Goal: Navigation & Orientation: Find specific page/section

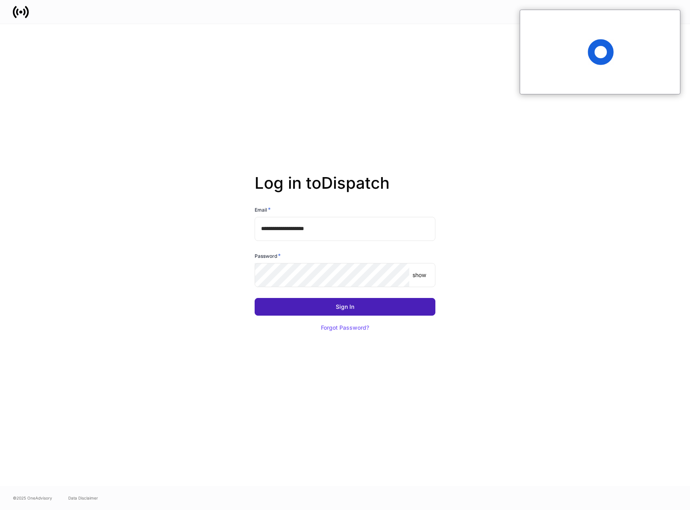
click at [307, 311] on button "Sign In" at bounding box center [345, 307] width 181 height 18
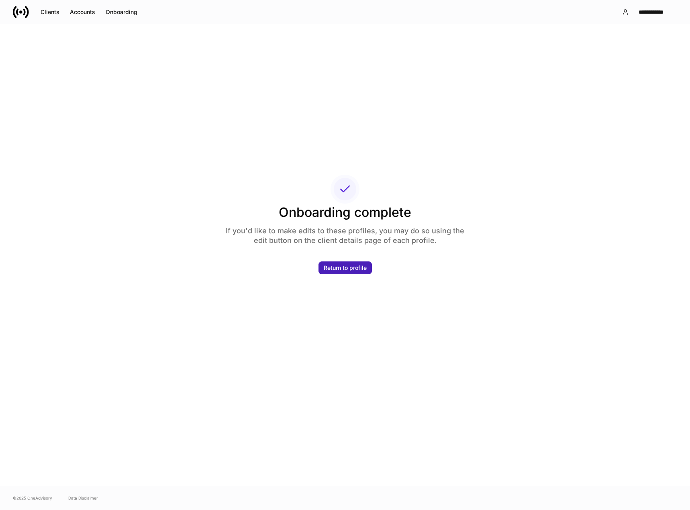
click at [340, 272] on button "Return to profile" at bounding box center [344, 267] width 53 height 13
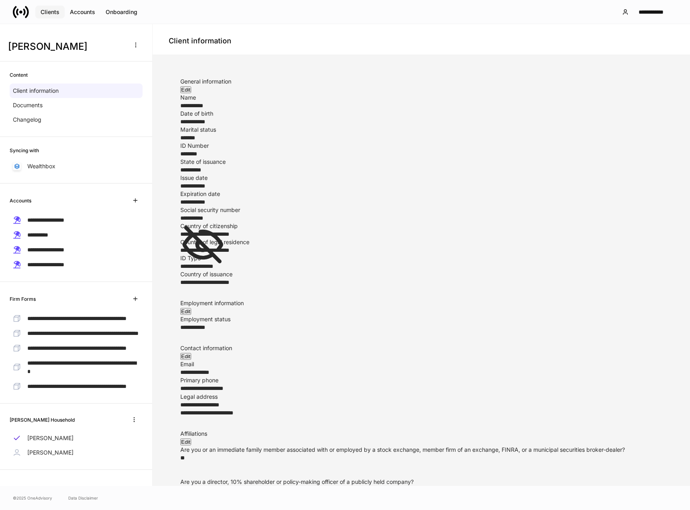
click at [48, 11] on div "Clients" at bounding box center [50, 12] width 19 height 6
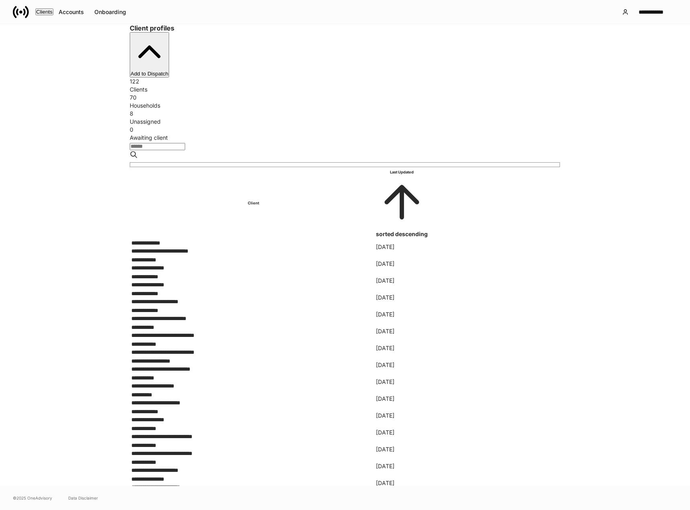
click at [378, 118] on div "Unassigned" at bounding box center [345, 122] width 430 height 8
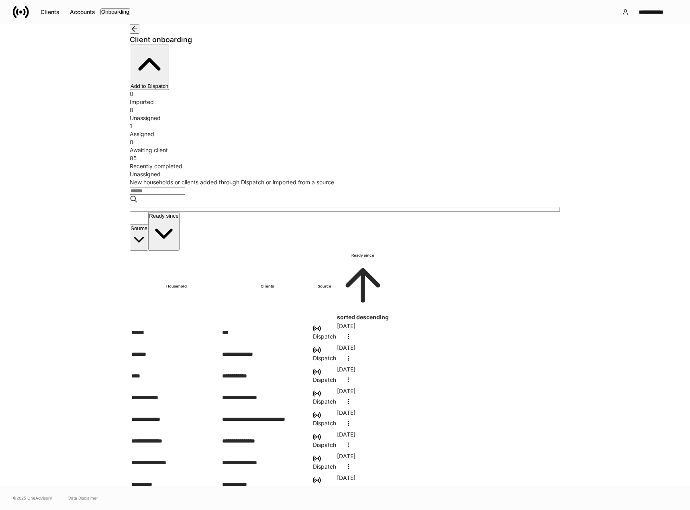
click at [318, 130] on div "Assigned" at bounding box center [345, 134] width 430 height 8
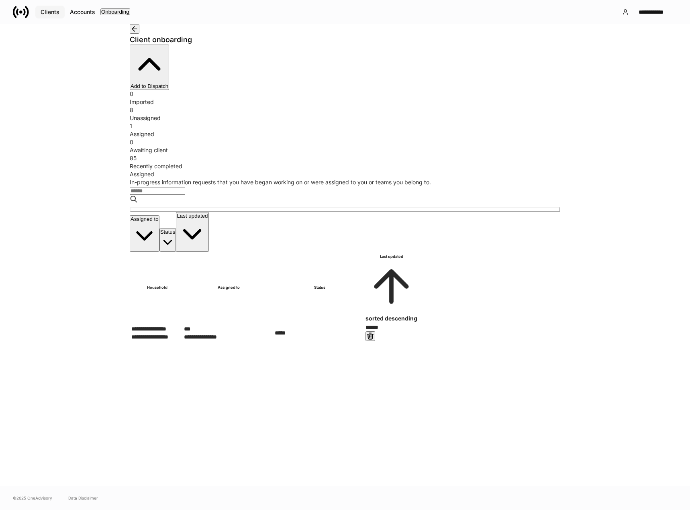
click at [55, 12] on div "Clients" at bounding box center [50, 12] width 19 height 6
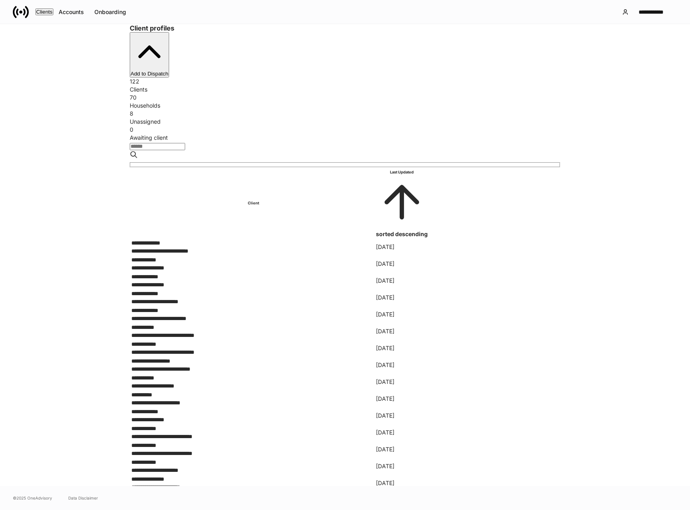
click at [185, 143] on input "search" at bounding box center [157, 146] width 55 height 7
click at [84, 12] on div "Accounts" at bounding box center [71, 12] width 25 height 6
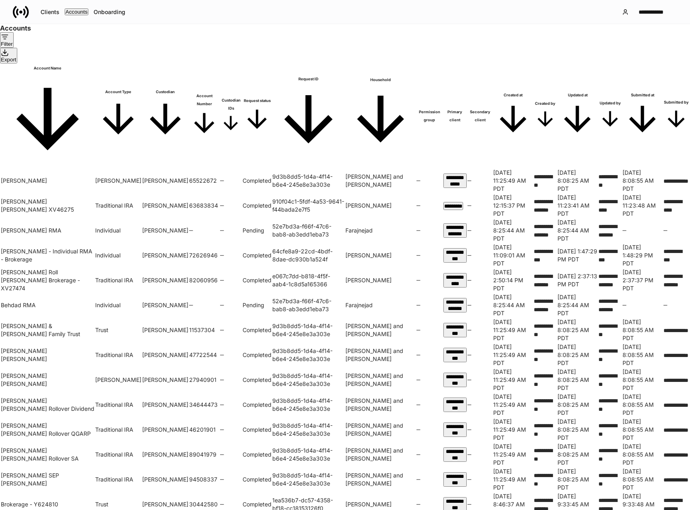
click at [14, 48] on button "Filter" at bounding box center [7, 40] width 14 height 16
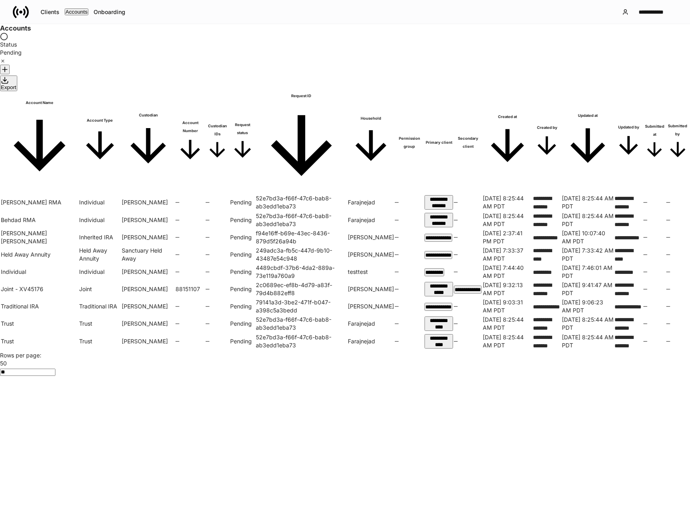
click at [452, 510] on div at bounding box center [345, 510] width 690 height 0
